Goal: Communication & Community: Answer question/provide support

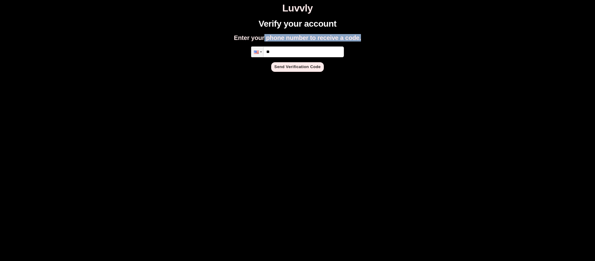
drag, startPoint x: 361, startPoint y: 95, endPoint x: 418, endPoint y: 145, distance: 75.5
click at [418, 74] on html "Luvvly Verify your account Enter your phone number to receive a code. Phone ** …" at bounding box center [297, 37] width 595 height 74
click at [421, 74] on html "Luvvly Verify your account Enter your phone number to receive a code. Phone ** …" at bounding box center [297, 37] width 595 height 74
click at [310, 53] on input "**" at bounding box center [297, 51] width 93 height 11
click at [309, 54] on input "**" at bounding box center [297, 51] width 93 height 11
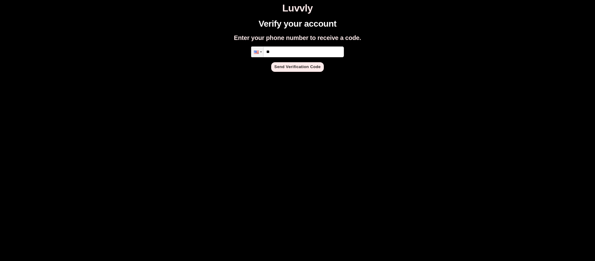
click at [309, 54] on input "**" at bounding box center [297, 51] width 93 height 11
click at [312, 53] on input "**" at bounding box center [297, 51] width 93 height 11
type input "**********"
click at [314, 69] on button "Send Verification Code" at bounding box center [297, 67] width 53 height 10
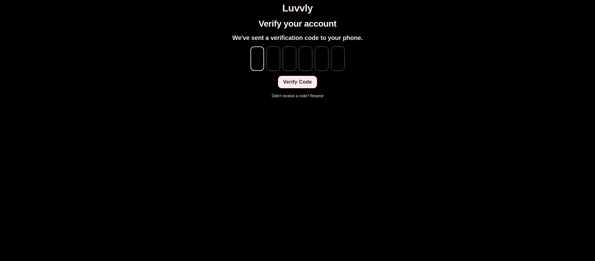
click at [255, 60] on input "tel" at bounding box center [258, 58] width 14 height 24
click at [329, 72] on div "Verify your account We've sent a verification code to your phone. ​ ​ ​ ​ ​ ​ V…" at bounding box center [297, 59] width 590 height 80
click at [257, 57] on input "tel" at bounding box center [258, 58] width 14 height 24
type input "*"
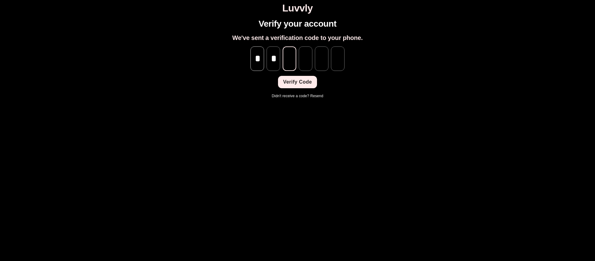
type input "*"
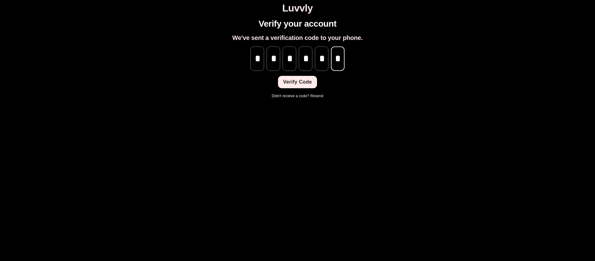
click at [312, 81] on button "Verify Code" at bounding box center [297, 82] width 39 height 12
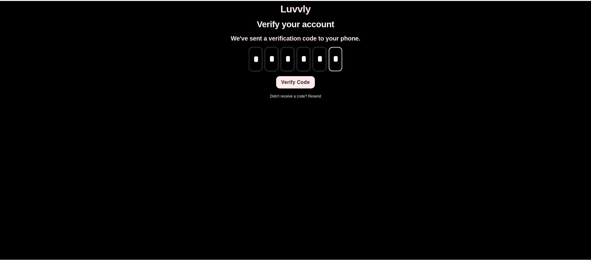
scroll to position [0, 0]
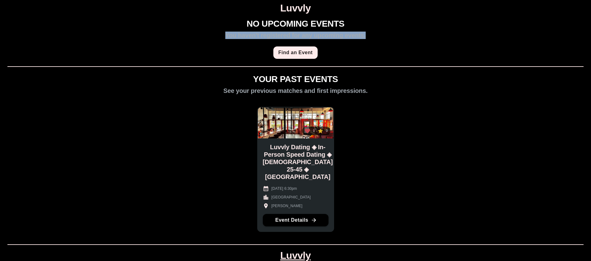
drag, startPoint x: 217, startPoint y: 37, endPoint x: 384, endPoint y: 42, distance: 167.6
click at [384, 42] on div "NO UPCOMING EVENTS You haven't registered for any upcoming events. Find an Even…" at bounding box center [295, 153] width 586 height 268
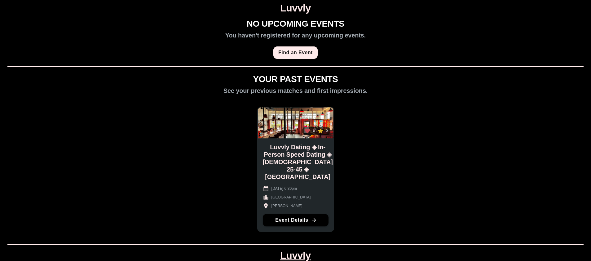
click at [384, 42] on div "NO UPCOMING EVENTS You haven't registered for any upcoming events. Find an Even…" at bounding box center [295, 153] width 586 height 268
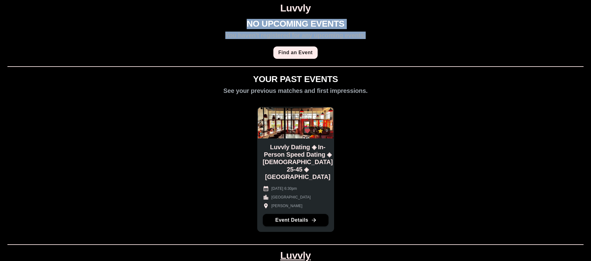
drag, startPoint x: 369, startPoint y: 55, endPoint x: 247, endPoint y: 19, distance: 127.2
click at [254, 19] on div "NO UPCOMING EVENTS You haven't registered for any upcoming events. Find an Even…" at bounding box center [295, 153] width 586 height 268
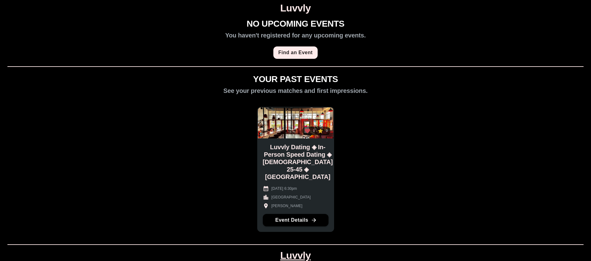
click at [244, 19] on div "NO UPCOMING EVENTS You haven't registered for any upcoming events. Find an Event" at bounding box center [295, 39] width 140 height 40
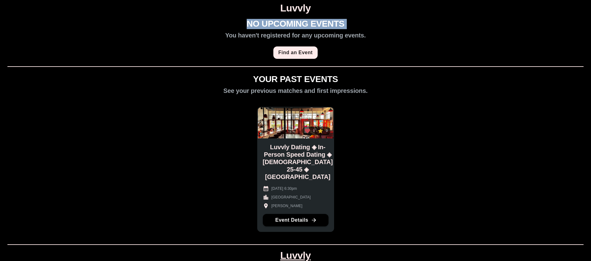
drag, startPoint x: 248, startPoint y: 24, endPoint x: 385, endPoint y: 20, distance: 136.3
click at [385, 20] on div "NO UPCOMING EVENTS You haven't registered for any upcoming events. Find an Even…" at bounding box center [295, 153] width 586 height 268
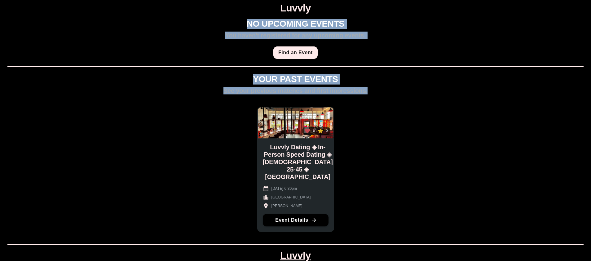
drag, startPoint x: 374, startPoint y: 93, endPoint x: 237, endPoint y: 75, distance: 138.3
click at [237, 75] on div "NO UPCOMING EVENTS You haven't registered for any upcoming events. Find an Even…" at bounding box center [295, 153] width 586 height 268
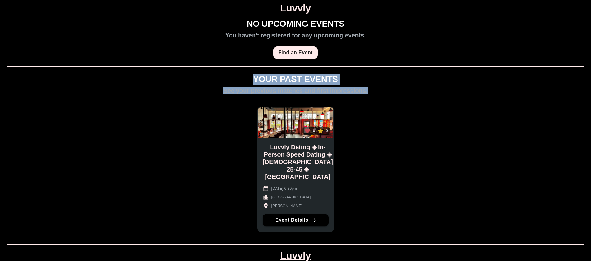
drag, startPoint x: 378, startPoint y: 96, endPoint x: 250, endPoint y: 76, distance: 130.4
click at [250, 76] on div "NO UPCOMING EVENTS You haven't registered for any upcoming events. Find an Even…" at bounding box center [295, 153] width 586 height 268
drag, startPoint x: 251, startPoint y: 77, endPoint x: 369, endPoint y: 94, distance: 119.5
click at [369, 94] on div "NO UPCOMING EVENTS You haven't registered for any upcoming events. Find an Even…" at bounding box center [295, 153] width 586 height 268
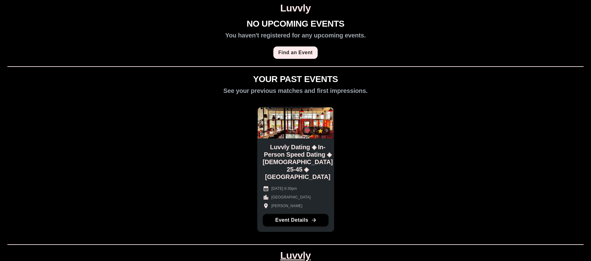
click at [376, 92] on div "NO UPCOMING EVENTS You haven't registered for any upcoming events. Find an Even…" at bounding box center [295, 153] width 586 height 268
click at [434, 206] on div "NO UPCOMING EVENTS You haven't registered for any upcoming events. Find an Even…" at bounding box center [295, 153] width 586 height 268
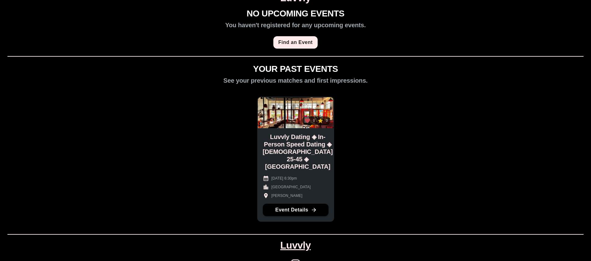
scroll to position [11, 0]
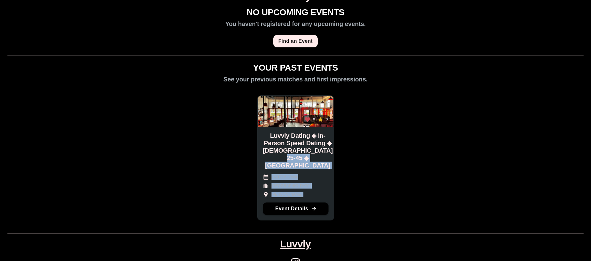
drag, startPoint x: 299, startPoint y: 179, endPoint x: 346, endPoint y: 220, distance: 62.6
click at [342, 222] on div "0 0 Luvvly Dating ◈ In-Person Speed Dating ◈ Queer Men 25-45 ◈ Portland Februar…" at bounding box center [295, 155] width 99 height 140
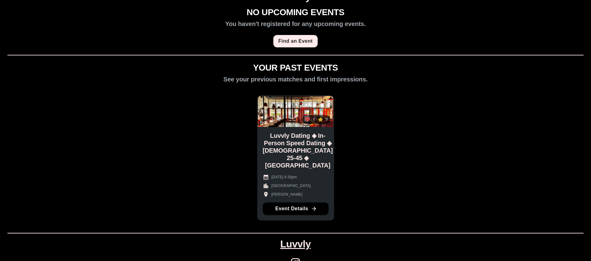
click at [416, 155] on div "NO UPCOMING EVENTS You haven't registered for any upcoming events. Find an Even…" at bounding box center [295, 141] width 586 height 268
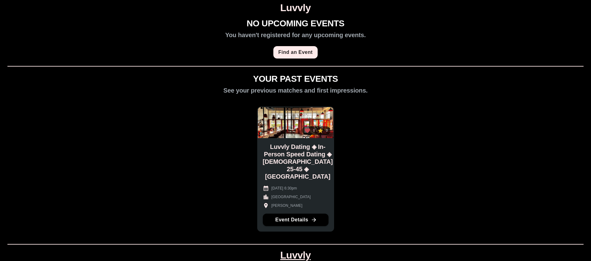
scroll to position [0, 0]
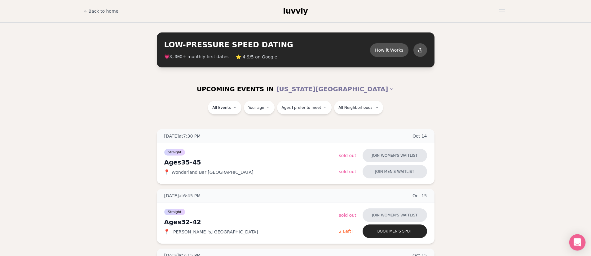
click at [573, 240] on div "Open Intercom Messenger" at bounding box center [577, 243] width 16 height 16
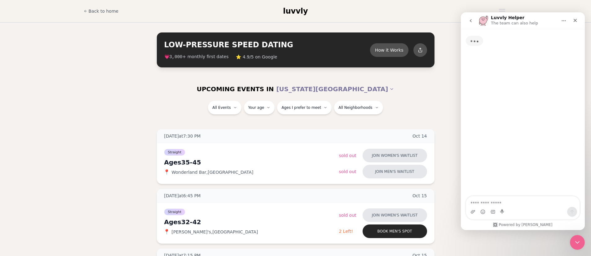
click at [512, 203] on textarea "Ask a question…" at bounding box center [522, 202] width 113 height 11
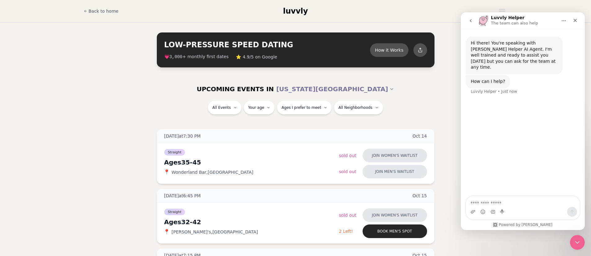
type textarea "*"
type textarea "**********"
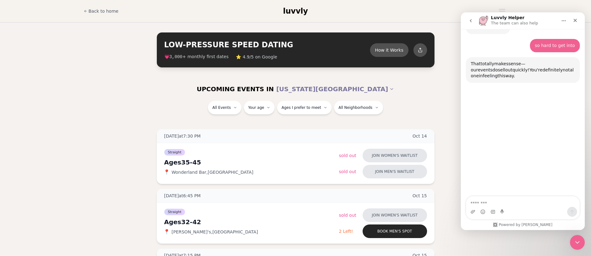
scroll to position [60, 0]
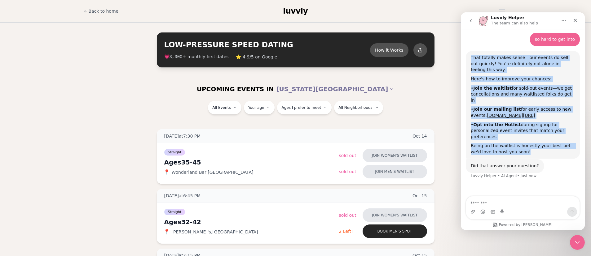
drag, startPoint x: 471, startPoint y: 52, endPoint x: 527, endPoint y: 142, distance: 105.6
click at [527, 142] on div "That totally makes sense—our events do sell out quickly! You're definitely not …" at bounding box center [522, 105] width 104 height 100
copy div "That totally makes sense—our events do sell out quickly! You're definitely not …"
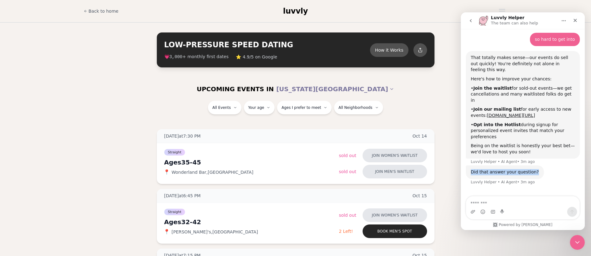
drag, startPoint x: 533, startPoint y: 160, endPoint x: 464, endPoint y: 158, distance: 69.1
click at [464, 158] on div "Hi there! You're speaking with Luvvly Helper AI Agent. I'm well trained and rea…" at bounding box center [522, 80] width 124 height 225
copy div "Did that answer your question?"
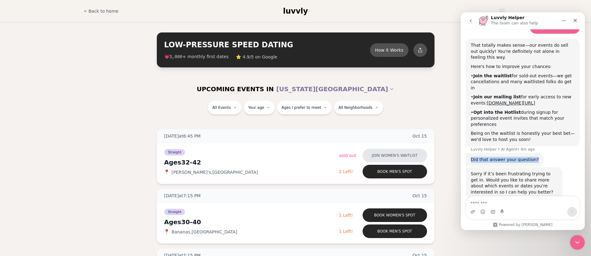
scroll to position [73, 0]
click at [543, 187] on div "Sorry if it’s been frustrating trying to get in. Would you like to share more a…" at bounding box center [522, 189] width 114 height 45
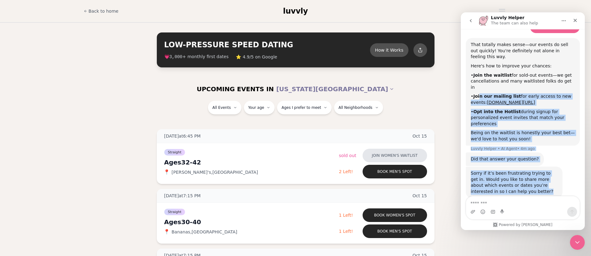
drag, startPoint x: 520, startPoint y: 181, endPoint x: 478, endPoint y: 81, distance: 108.4
click at [479, 84] on div "Hi there! You're speaking with Luvvly Helper AI Agent. I'm well trained and rea…" at bounding box center [522, 87] width 114 height 249
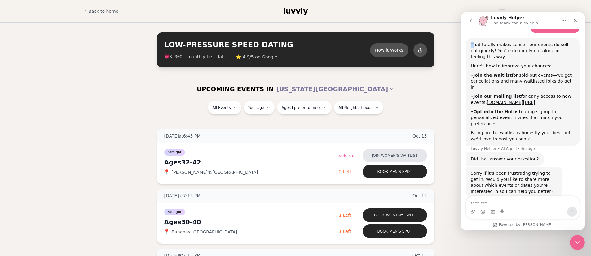
click at [470, 42] on div "That totally makes sense—our events do sell out quickly! You're definitely not …" at bounding box center [522, 51] width 104 height 18
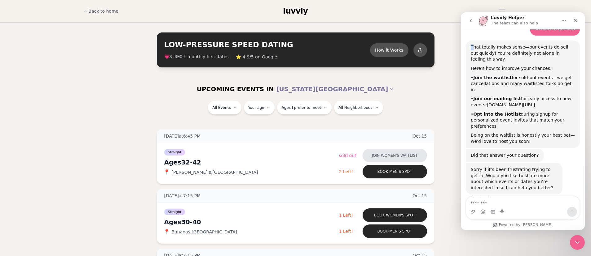
click at [470, 44] on div "That totally makes sense—our events do sell out quickly! You're definitely not …" at bounding box center [522, 53] width 104 height 18
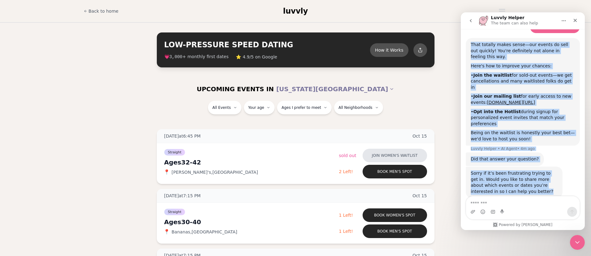
drag, startPoint x: 473, startPoint y: 43, endPoint x: 528, endPoint y: 182, distance: 149.6
click at [528, 182] on div "Hi there! You're speaking with Luvvly Helper AI Agent. I'm well trained and rea…" at bounding box center [522, 87] width 114 height 249
copy div "That totally makes sense—our events do sell out quickly! You're definitely not …"
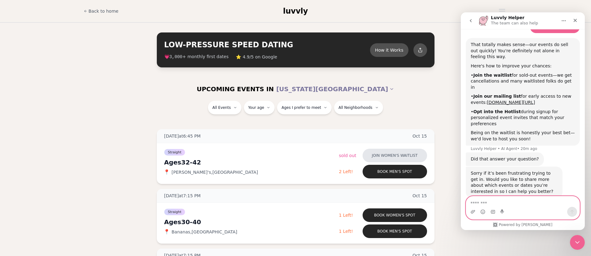
click at [519, 198] on textarea "Message…" at bounding box center [522, 202] width 113 height 11
paste textarea "**********"
type textarea "**********"
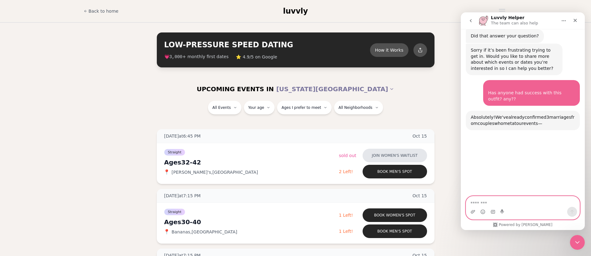
scroll to position [238, 0]
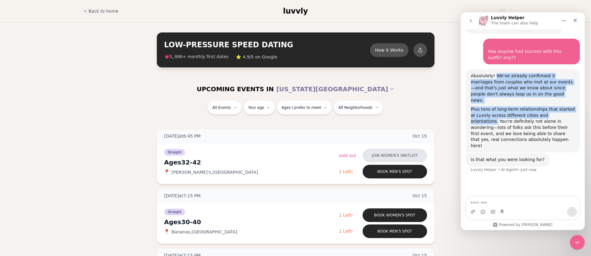
drag, startPoint x: 568, startPoint y: 98, endPoint x: 494, endPoint y: 62, distance: 82.1
click at [494, 73] on div "Absolutely! We've already confirmed 3 marriages from couples who met at our eve…" at bounding box center [522, 111] width 104 height 76
copy div "We've already confirmed 3 marriages from couples who met at our events—and that…"
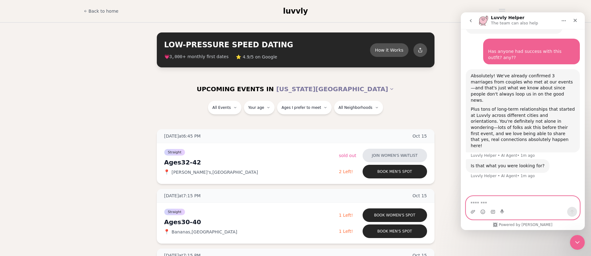
click at [523, 202] on textarea "Message…" at bounding box center [522, 202] width 113 height 11
type textarea "**********"
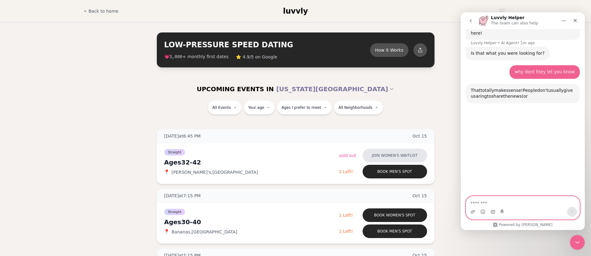
scroll to position [365, 0]
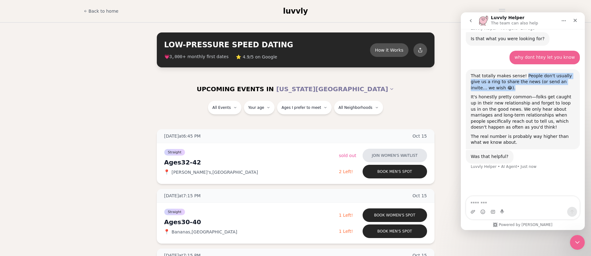
drag, startPoint x: 523, startPoint y: 50, endPoint x: 525, endPoint y: 63, distance: 12.5
click at [525, 73] on div "That totally makes sense! People don't usually give us a ring to share the news…" at bounding box center [522, 82] width 104 height 18
copy div "People don't usually give us a ring to share the news (or send an invite… we wi…"
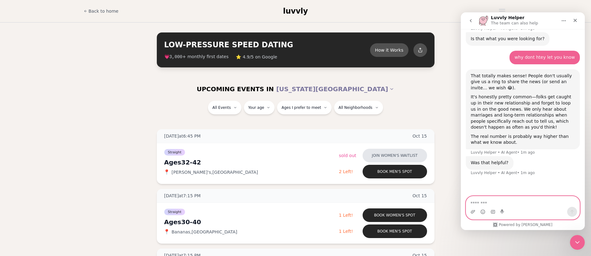
click at [509, 201] on textarea "Message…" at bounding box center [522, 202] width 113 height 11
type textarea "*******"
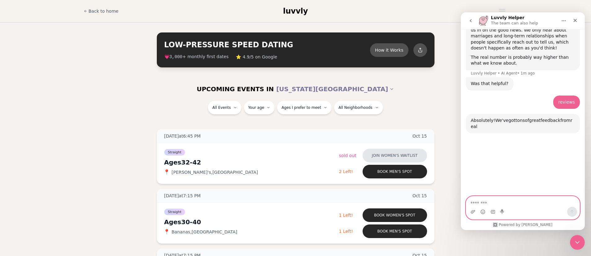
scroll to position [489, 0]
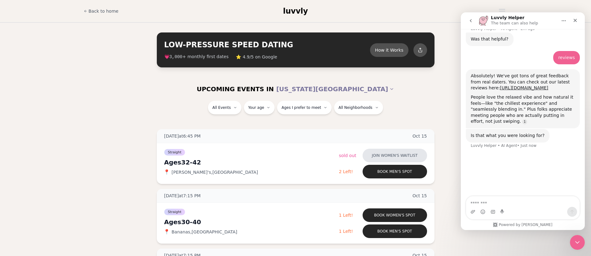
drag, startPoint x: 495, startPoint y: 52, endPoint x: 552, endPoint y: 108, distance: 79.5
click at [552, 91] on div "Absolutely! We've got tons of great feedback from real daters. You can check ou…" at bounding box center [522, 82] width 104 height 18
copy div "We've got tons of great feedback from real daters. You can check out our latest…"
click at [499, 90] on link "https://www.google.com/maps/place/Luvvly+Dating%E2%84%A2/@30.7386443,-139.66800…" at bounding box center [523, 87] width 48 height 5
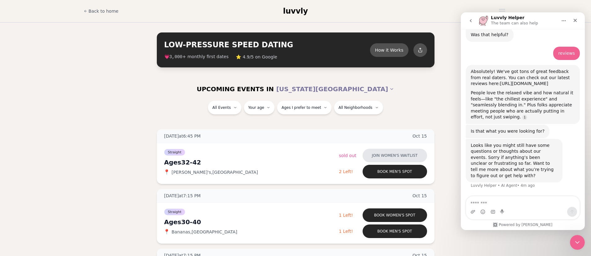
scroll to position [511, 0]
click at [506, 202] on textarea "Message…" at bounding box center [522, 202] width 113 height 11
type textarea "**"
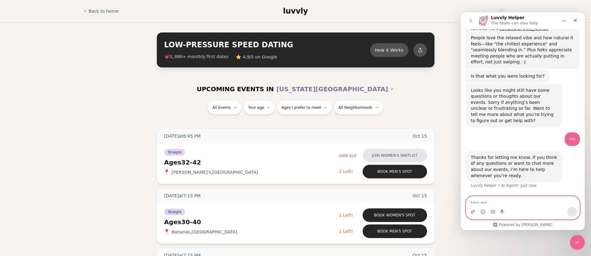
scroll to position [566, 0]
type textarea "**********"
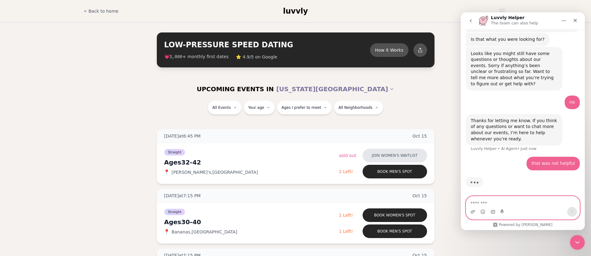
scroll to position [605, 0]
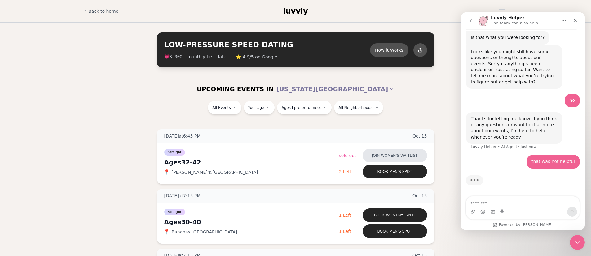
click at [473, 19] on button "go back" at bounding box center [470, 21] width 12 height 12
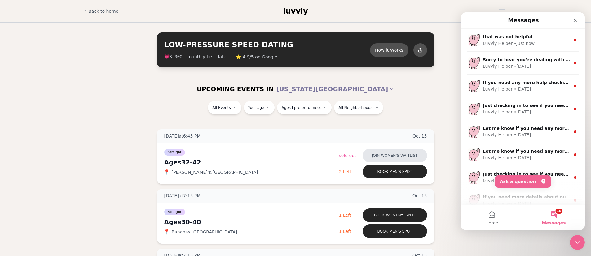
scroll to position [514, 0]
click at [574, 18] on icon "Close" at bounding box center [574, 20] width 5 height 5
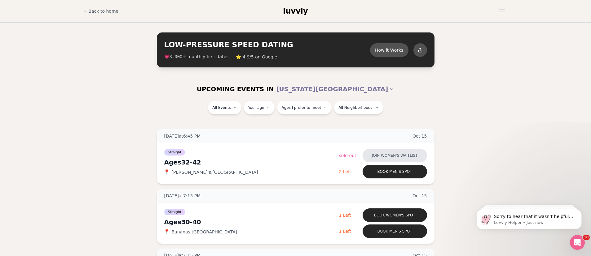
scroll to position [0, 0]
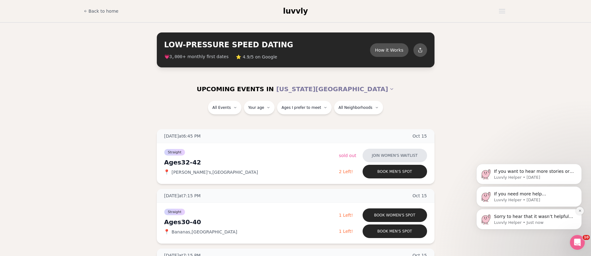
click at [579, 211] on icon "Dismiss notification" at bounding box center [579, 211] width 2 height 2
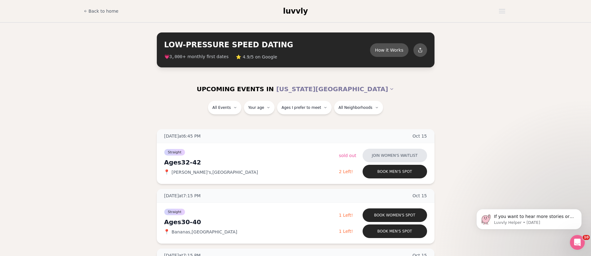
click at [579, 211] on icon "Dismiss notification" at bounding box center [579, 211] width 3 height 3
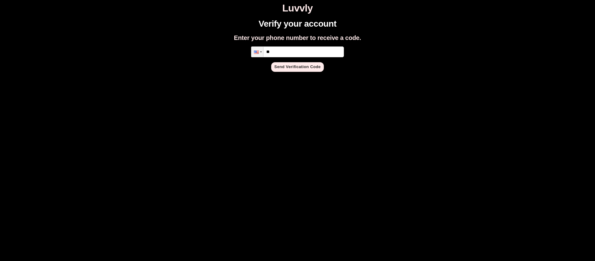
click at [485, 74] on html "Luvvly Verify your account Enter your phone number to receive a code. Phone ** …" at bounding box center [297, 37] width 595 height 74
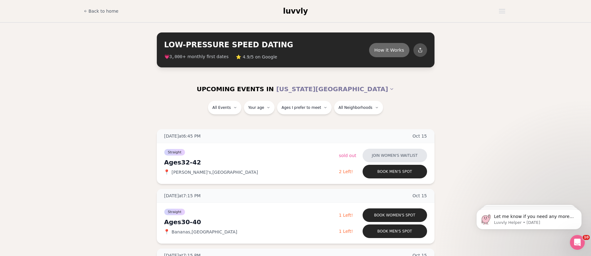
click at [394, 52] on button "How it Works" at bounding box center [389, 50] width 40 height 14
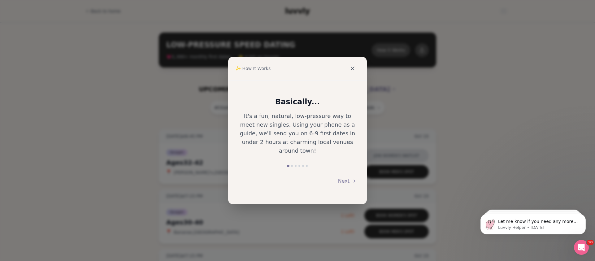
click at [354, 70] on icon at bounding box center [353, 68] width 6 height 6
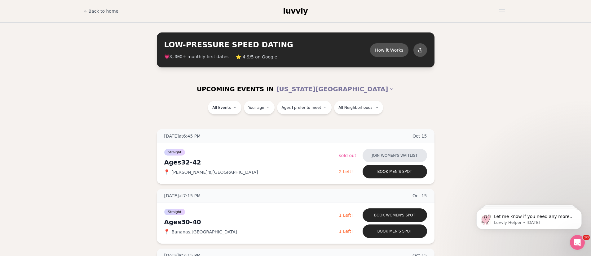
click at [495, 73] on section "LOW-PRESSURE SPEED DATING How it Works 💗 3,000 + monthly first dates ⭐ 4.9/5 on…" at bounding box center [295, 50] width 591 height 55
click at [104, 7] on link "Back to home" at bounding box center [101, 11] width 35 height 12
